Goal: Navigation & Orientation: Go to known website

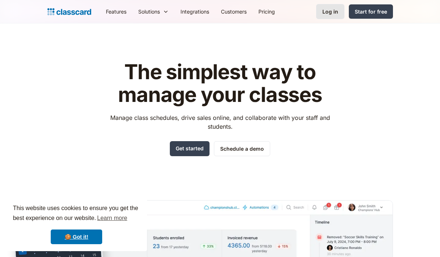
click at [336, 11] on div "Log in" at bounding box center [330, 12] width 16 height 8
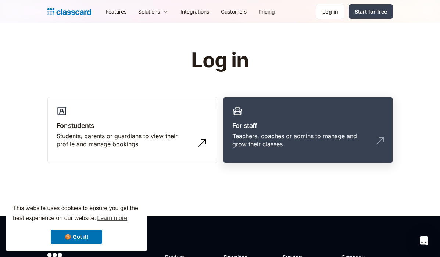
click at [288, 97] on link "For staff Teachers, coaches or admins to manage and grow their classes" at bounding box center [308, 130] width 170 height 67
